Goal: Task Accomplishment & Management: Manage account settings

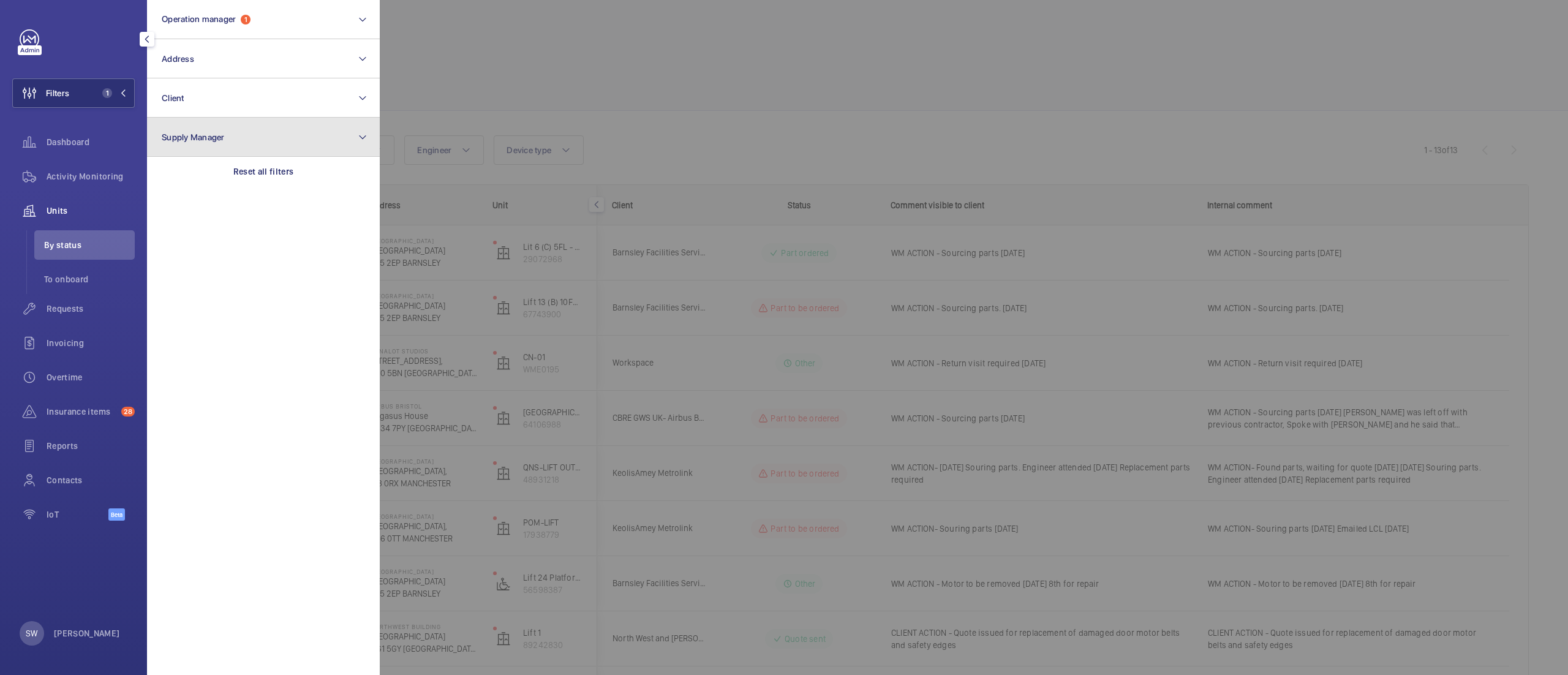
click at [270, 152] on button "Supply Manager" at bounding box center [264, 137] width 233 height 39
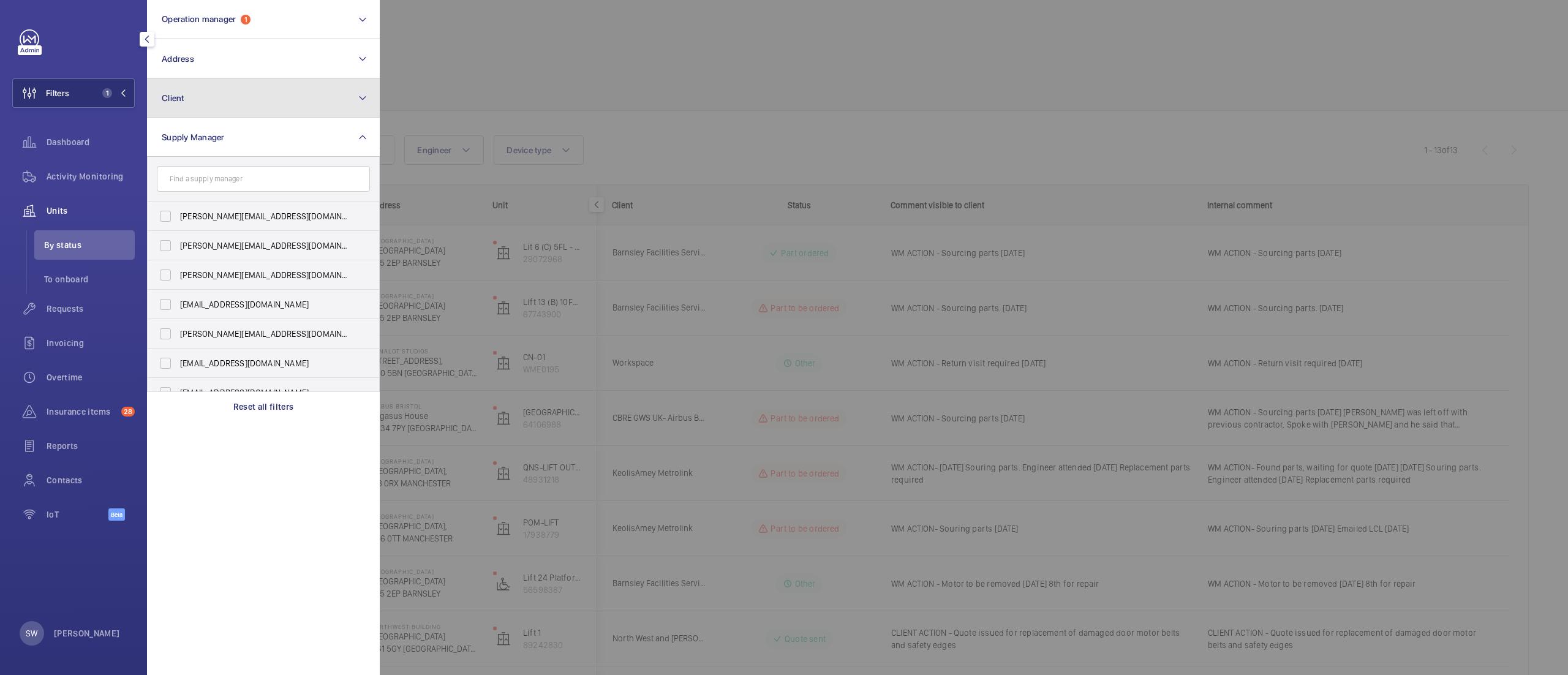
click at [253, 113] on button "Client" at bounding box center [264, 98] width 233 height 39
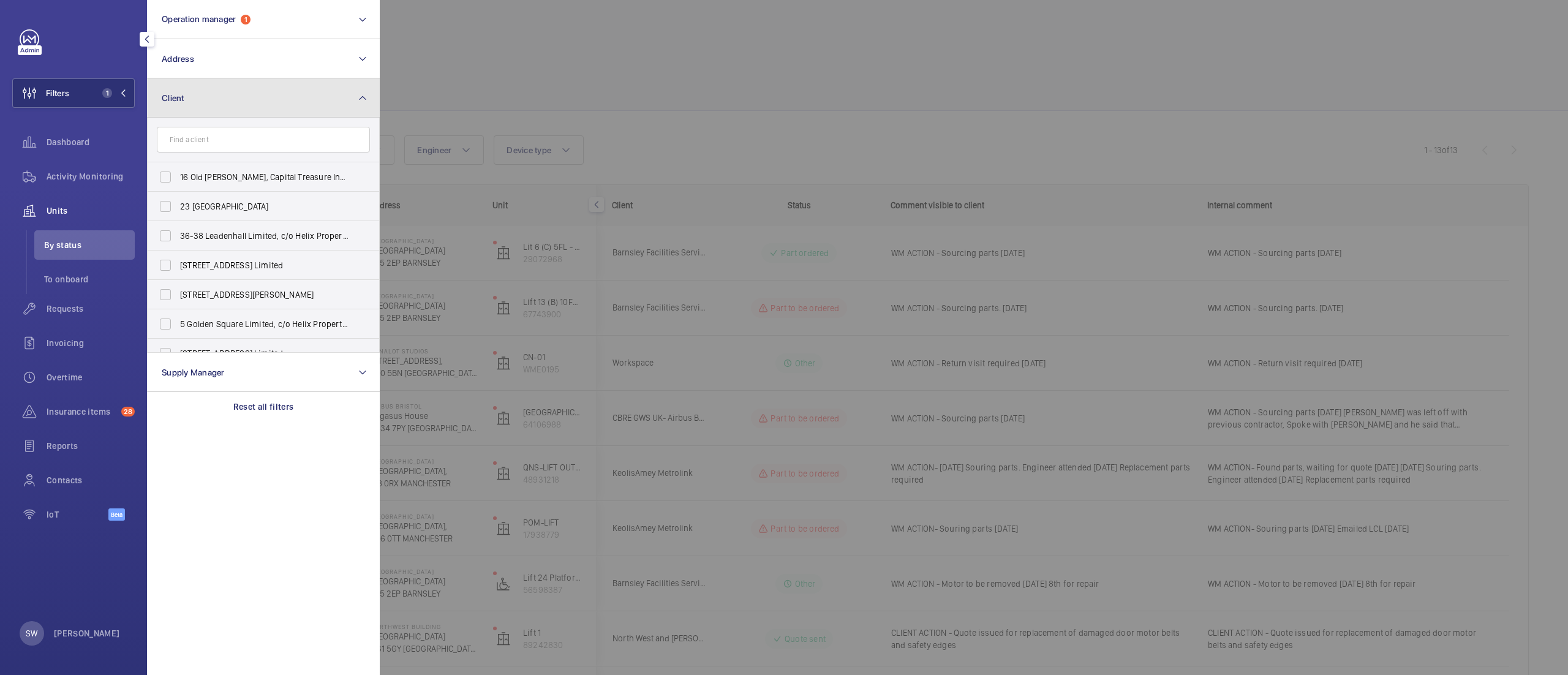
click at [256, 102] on button "Client" at bounding box center [264, 98] width 233 height 39
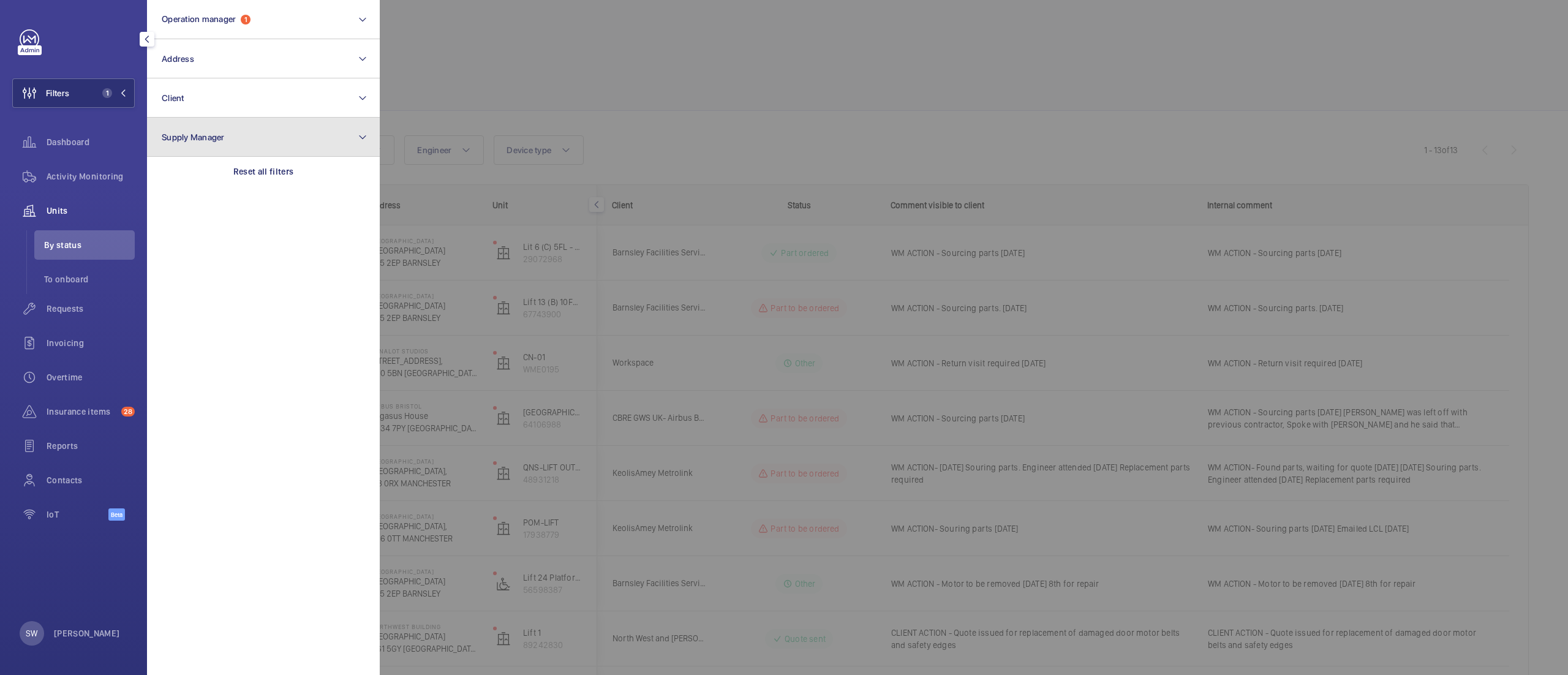
click at [255, 143] on button "Supply Manager" at bounding box center [264, 137] width 233 height 39
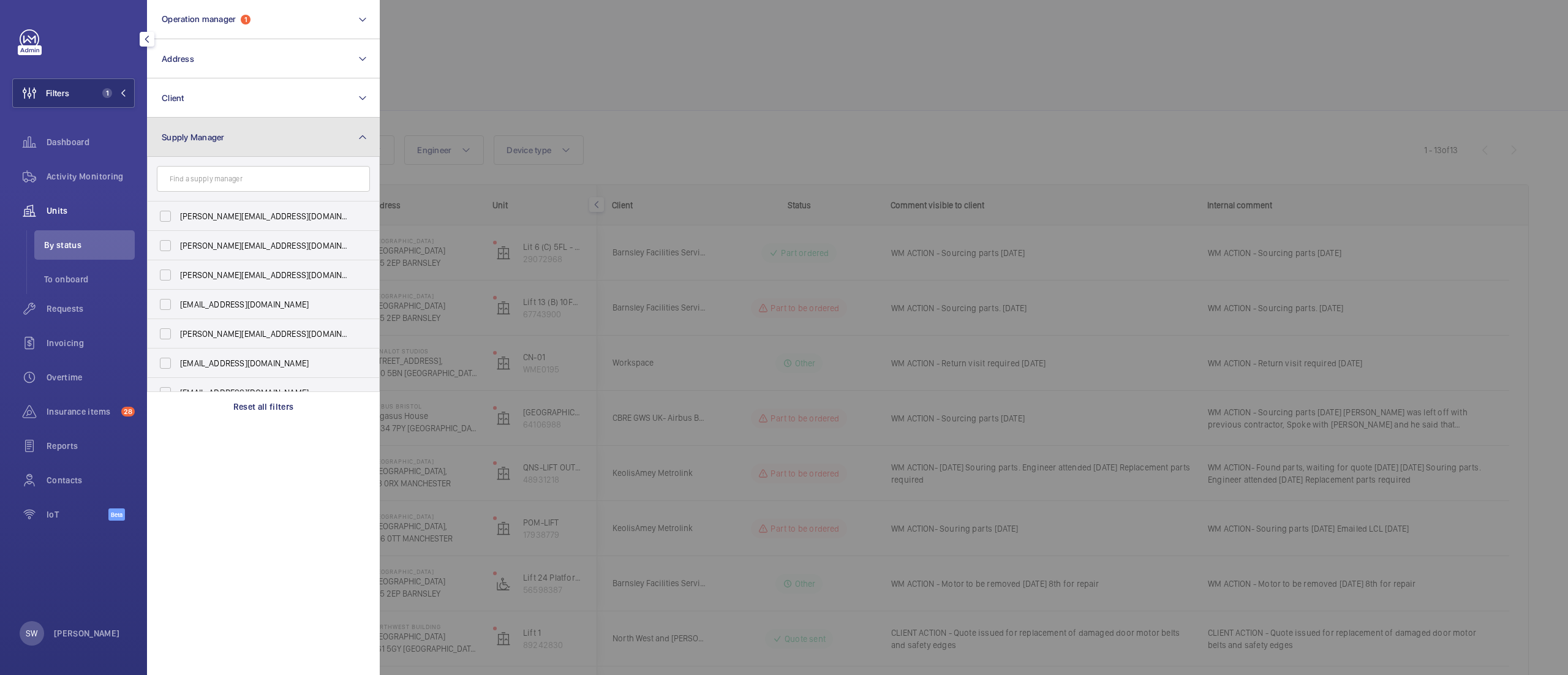
click at [256, 139] on button "Supply Manager" at bounding box center [264, 137] width 233 height 39
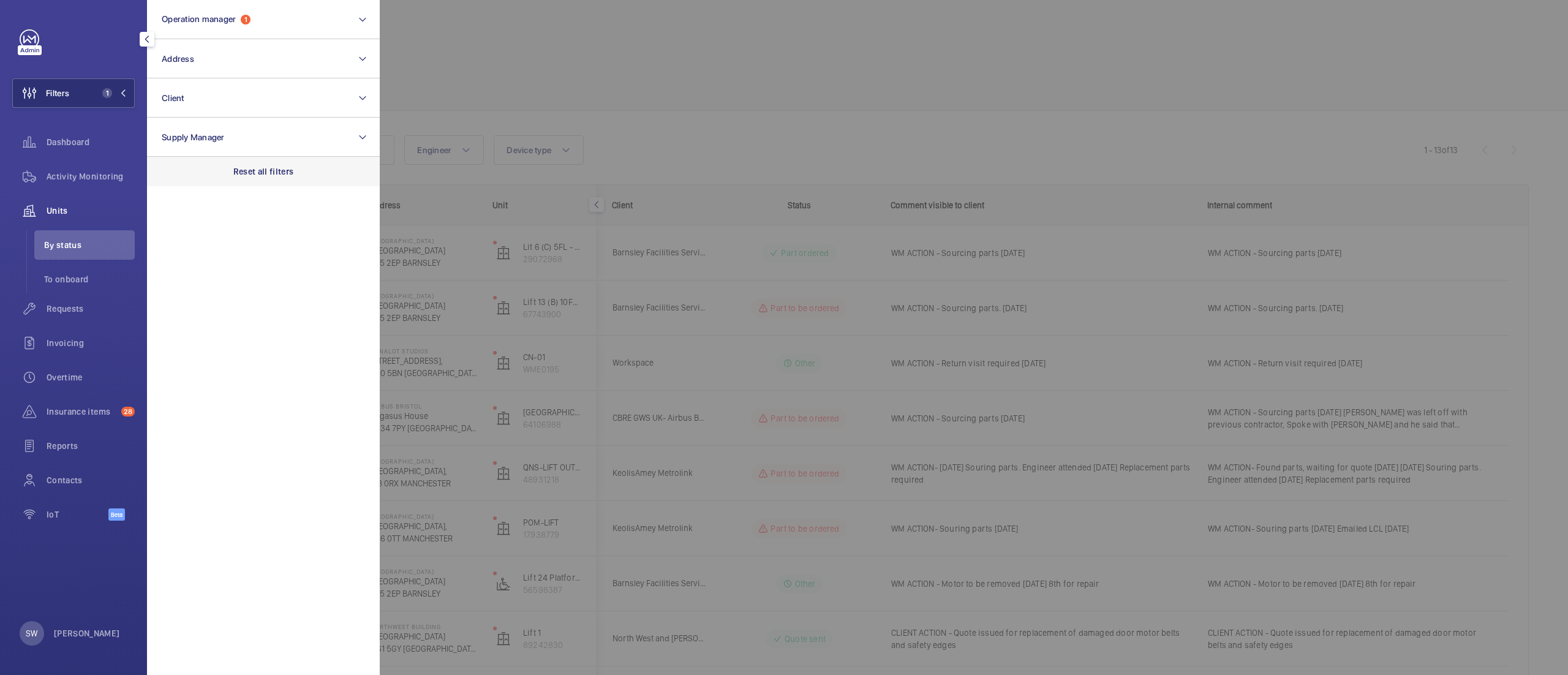
click at [256, 178] on div "Reset all filters" at bounding box center [264, 172] width 233 height 29
click at [241, 95] on button "Client" at bounding box center [264, 98] width 233 height 39
type input "uclh"
click at [207, 174] on span "CBRE GWS UCLH" at bounding box center [264, 177] width 169 height 12
click at [178, 174] on input "CBRE GWS UCLH" at bounding box center [166, 177] width 25 height 25
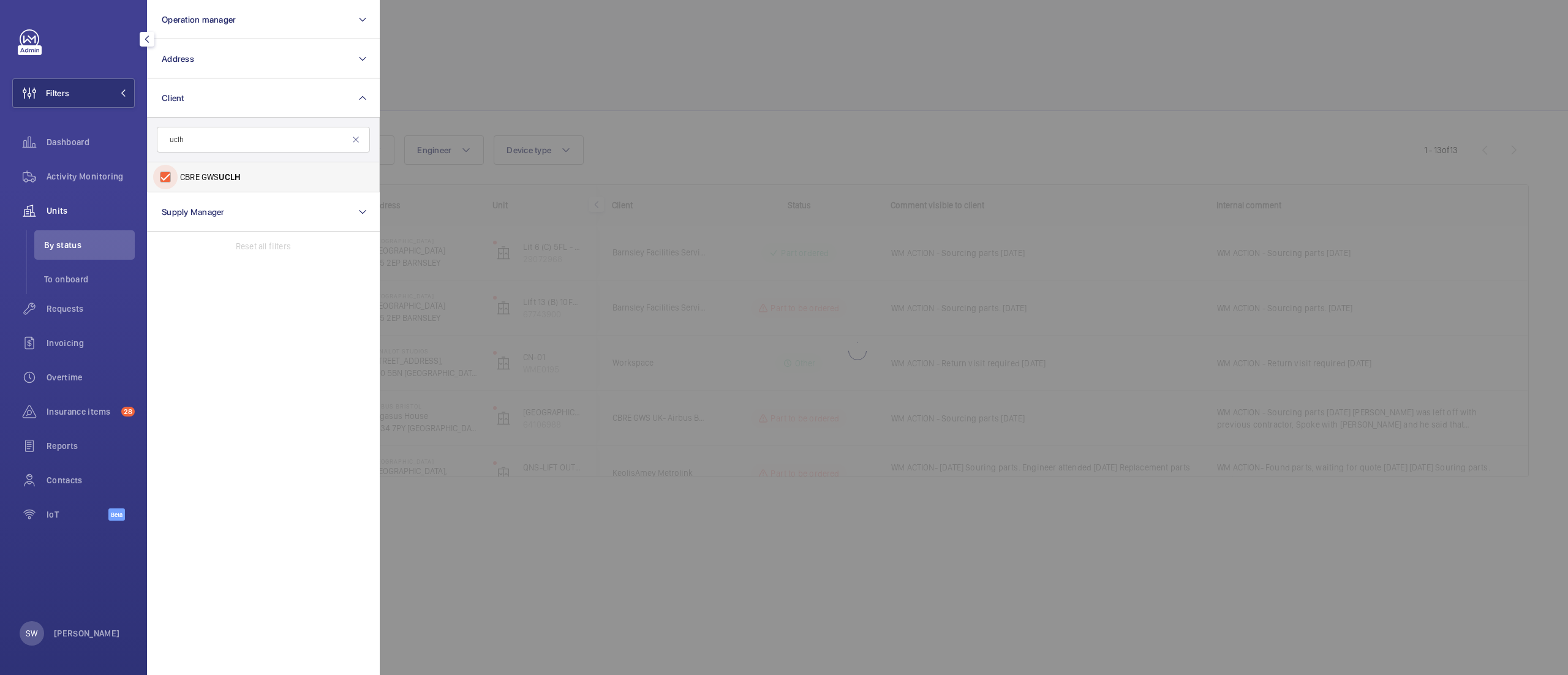
checkbox input "true"
click at [742, 90] on div at bounding box center [1164, 337] width 1568 height 675
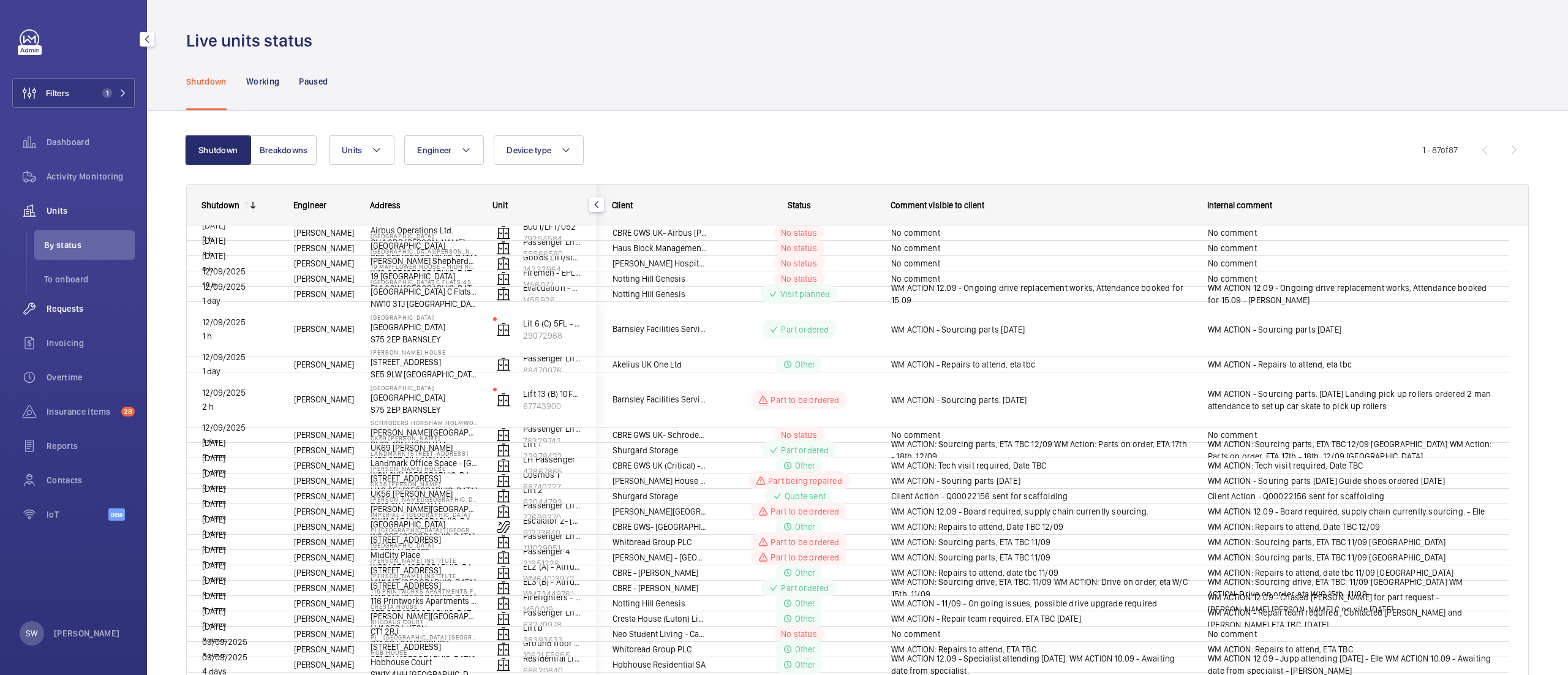
click at [62, 308] on span "Requests" at bounding box center [91, 309] width 88 height 12
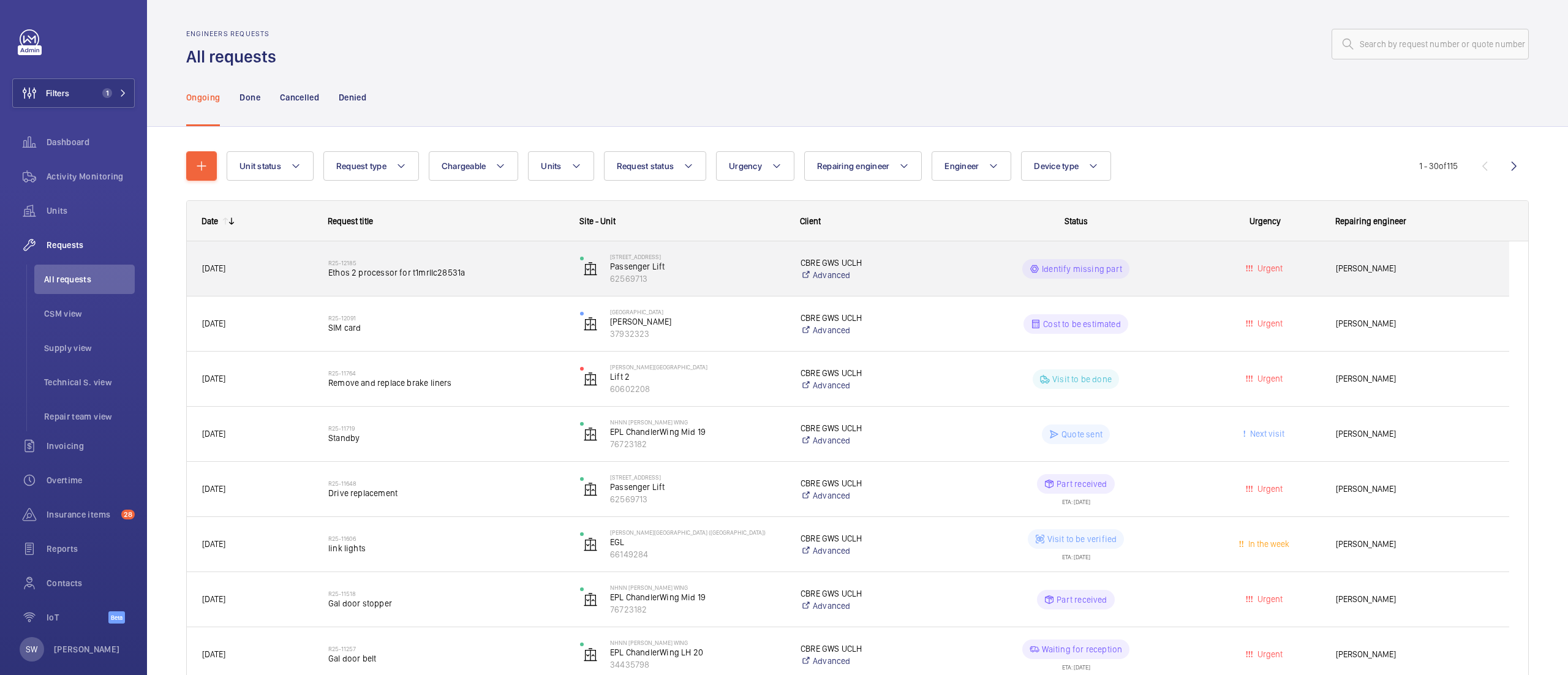
click at [478, 264] on h2 "R25-12185" at bounding box center [446, 263] width 236 height 7
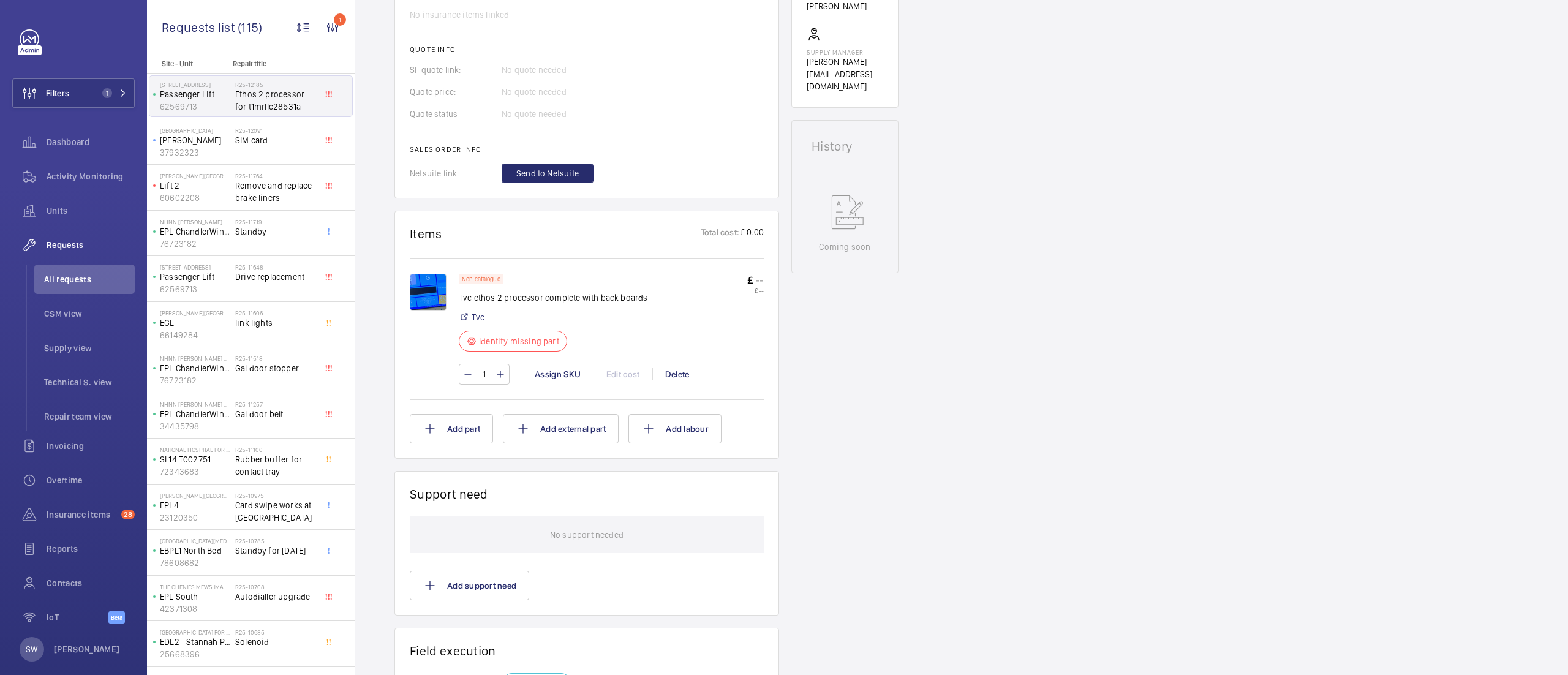
scroll to position [471, 0]
drag, startPoint x: 648, startPoint y: 298, endPoint x: 459, endPoint y: 299, distance: 189.0
click at [459, 299] on div "Non catalogue Tvc ethos 2 processor complete with back boards Tvc Identify miss…" at bounding box center [611, 313] width 305 height 85
copy p "Tvc ethos 2 processor complete with back boards"
click at [1052, 394] on div "Engineers requests R25-12185 AI Summary Created on: [DATE] Urgency: Urgent Stat…" at bounding box center [962, 298] width 1213 height 1301
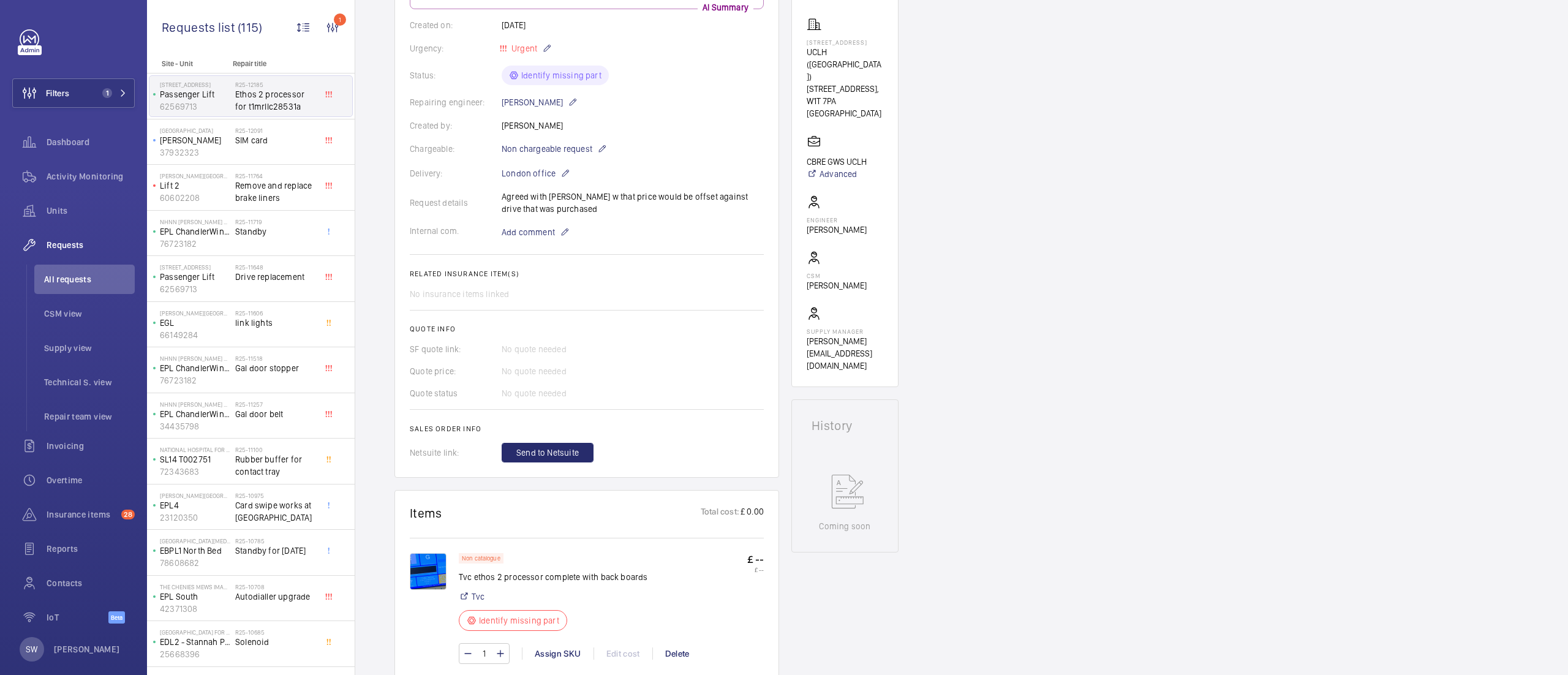
scroll to position [0, 0]
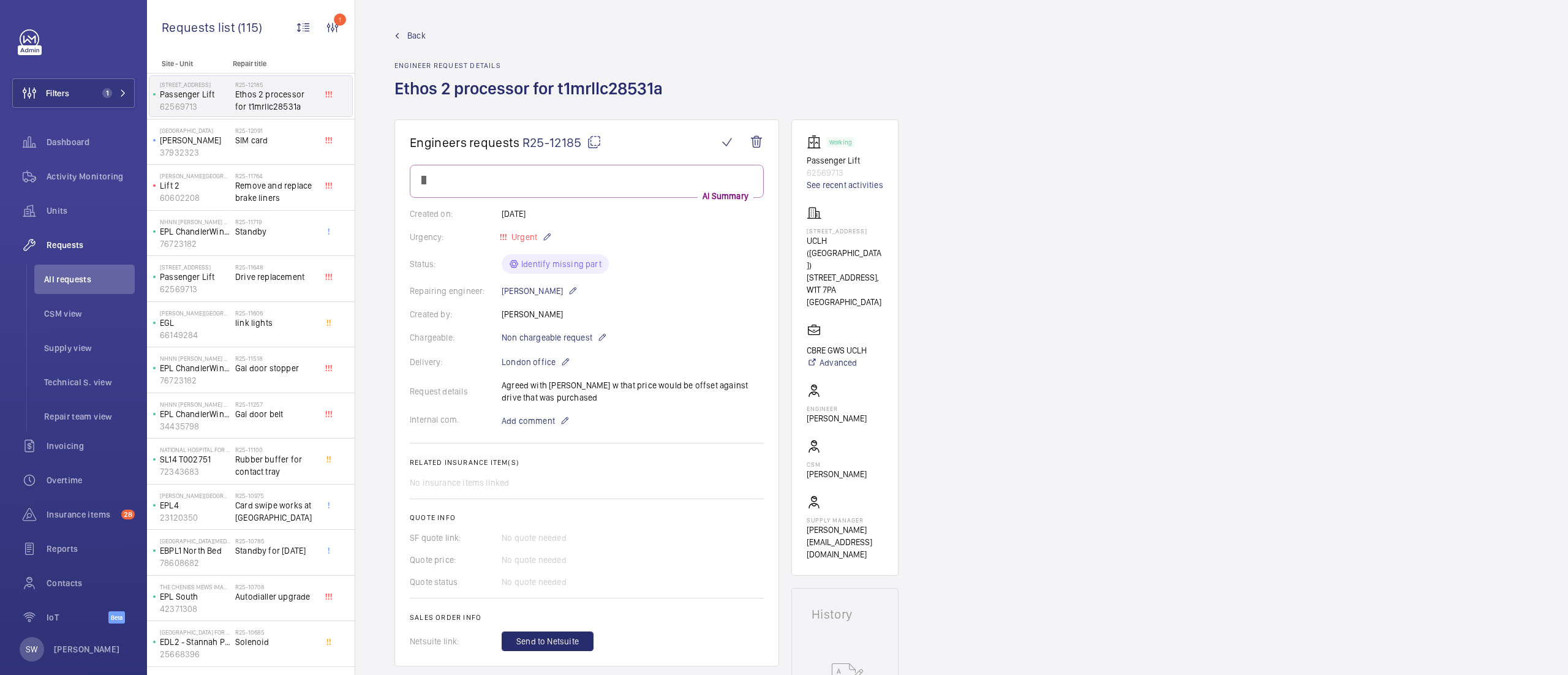
drag, startPoint x: 676, startPoint y: 88, endPoint x: 557, endPoint y: 83, distance: 119.1
click at [557, 83] on div "Back Engineer request details Ethos 2 processor for t1mrllc28531a" at bounding box center [962, 74] width 1135 height 90
copy h1 "t1mrllc28531a"
click at [547, 421] on span "Add comment" at bounding box center [528, 421] width 53 height 12
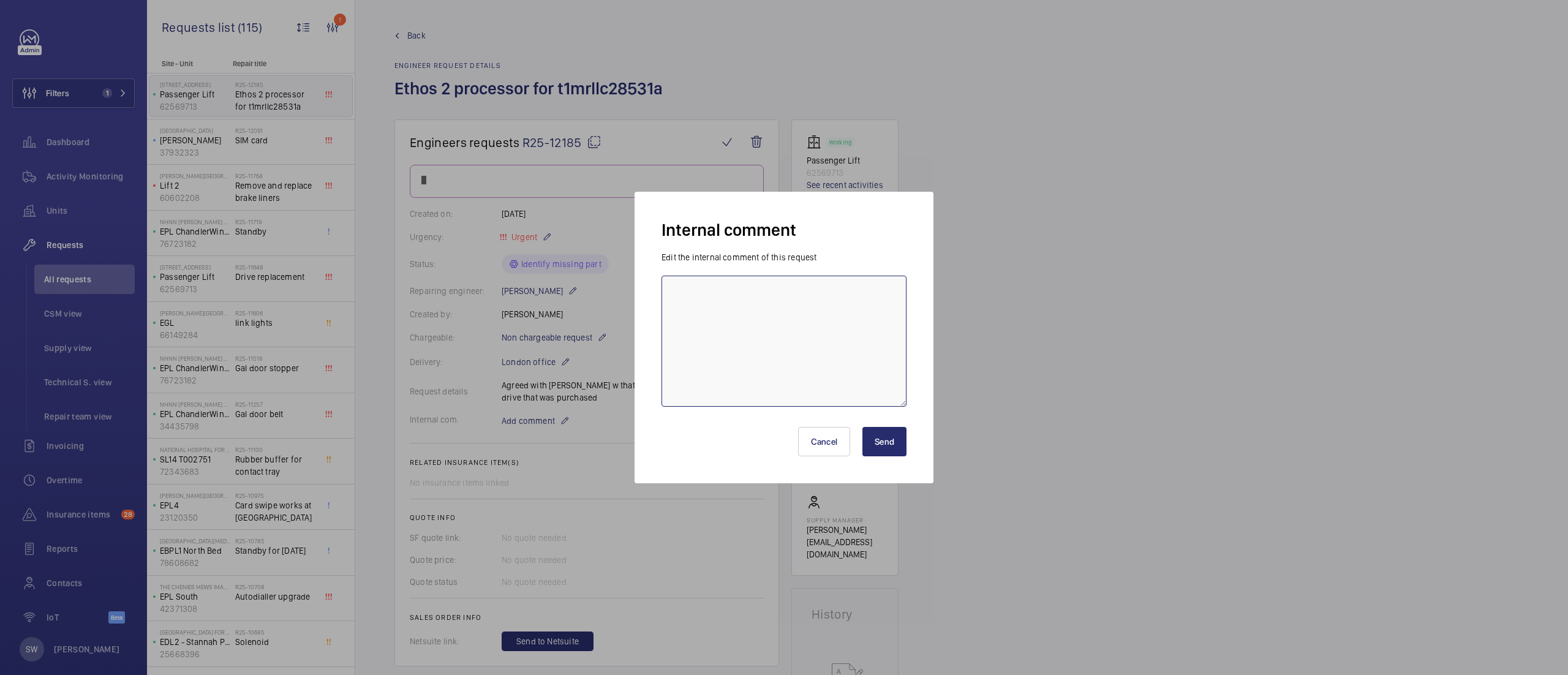
click at [761, 314] on textarea at bounding box center [784, 341] width 245 height 131
type textarea "Price requested 13/09"
